Goal: Information Seeking & Learning: Find specific fact

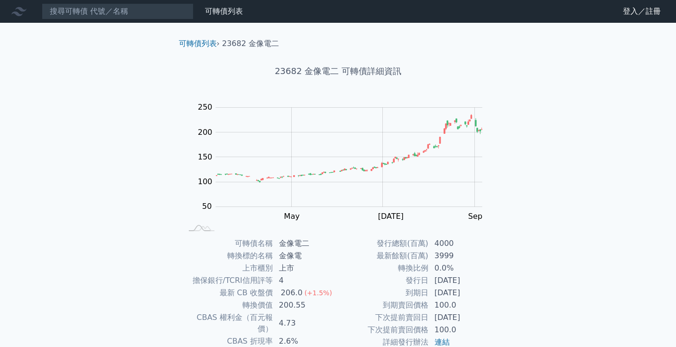
scroll to position [92, 0]
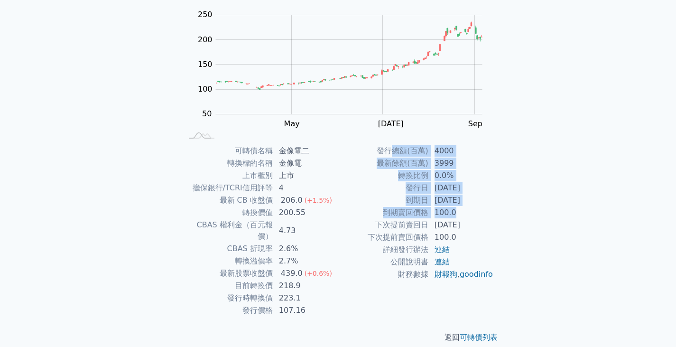
drag, startPoint x: 397, startPoint y: 147, endPoint x: 459, endPoint y: 217, distance: 93.8
click at [459, 217] on tbody "發行總額(百萬) 4000 最新餘額(百萬) 3999 轉換比例 0.0% 發行日 [DATE] 到期日 [DATE] 到期賣回價格 100.0 下次提前賣回…" at bounding box center [416, 213] width 156 height 136
click at [459, 217] on td "100.0" at bounding box center [461, 212] width 65 height 12
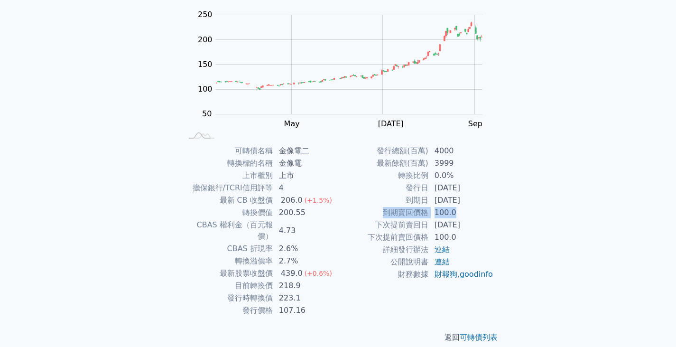
drag, startPoint x: 381, startPoint y: 212, endPoint x: 459, endPoint y: 218, distance: 77.5
click at [459, 218] on tr "到期賣回價格 100.0" at bounding box center [416, 212] width 156 height 12
click at [459, 218] on td "100.0" at bounding box center [461, 212] width 65 height 12
drag, startPoint x: 466, startPoint y: 216, endPoint x: 399, endPoint y: 213, distance: 66.9
click at [400, 213] on tr "到期賣回價格 100.0" at bounding box center [416, 212] width 156 height 12
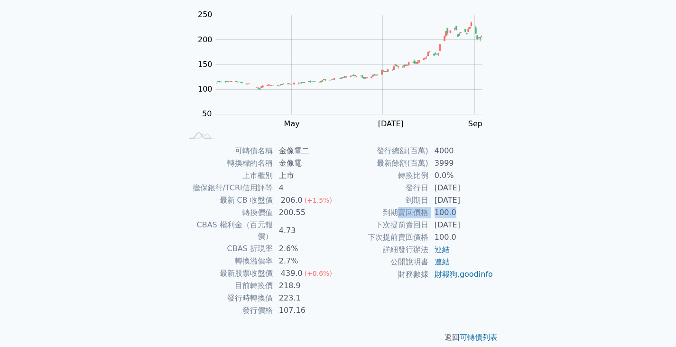
click at [399, 213] on td "到期賣回價格" at bounding box center [383, 212] width 91 height 12
drag, startPoint x: 430, startPoint y: 195, endPoint x: 461, endPoint y: 197, distance: 30.9
click at [461, 197] on tr "到期日 [DATE]" at bounding box center [416, 200] width 156 height 12
click at [461, 197] on td "[DATE]" at bounding box center [461, 200] width 65 height 12
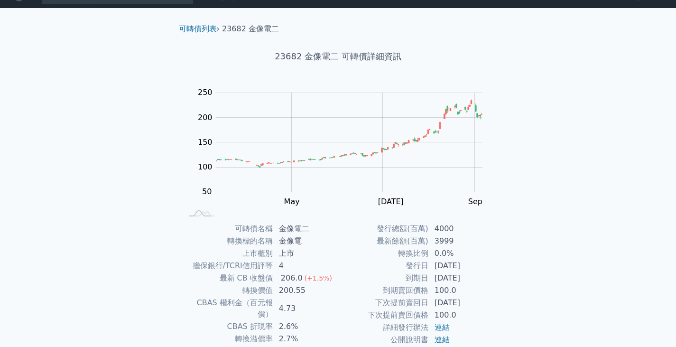
scroll to position [0, 0]
